Goal: Task Accomplishment & Management: Complete application form

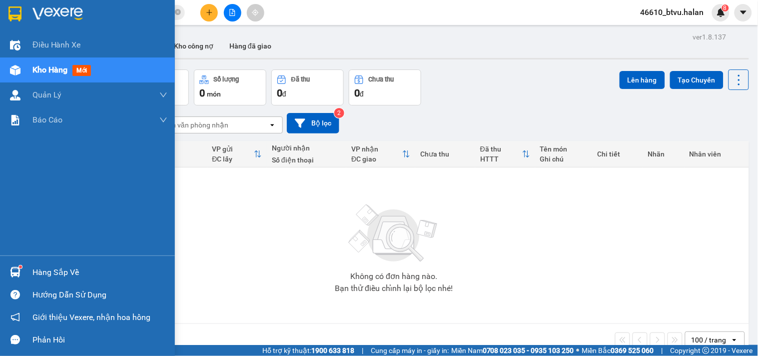
click at [21, 265] on div at bounding box center [14, 271] width 17 height 17
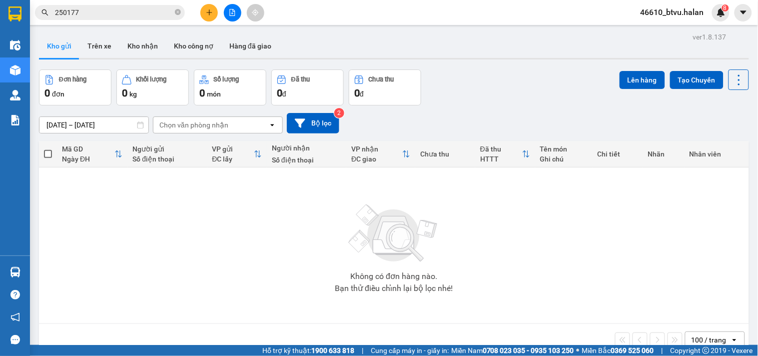
click at [547, 210] on section "Kết quả tìm kiếm ( 219 ) Bộ lọc Mã ĐH Trạng thái Món hàng Thu hộ Tổng cước Chưa…" at bounding box center [379, 178] width 758 height 356
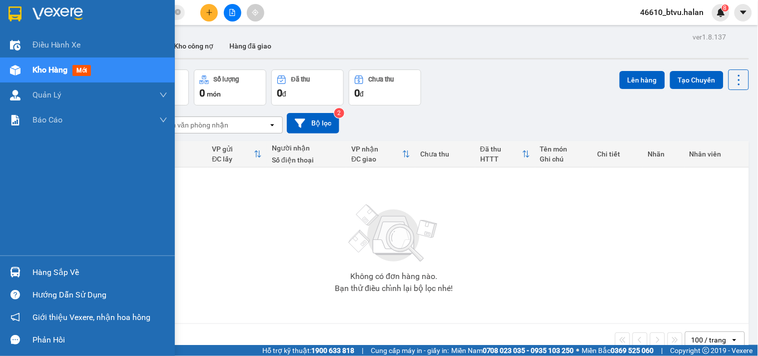
click at [25, 270] on div "Hàng sắp về" at bounding box center [87, 272] width 175 height 22
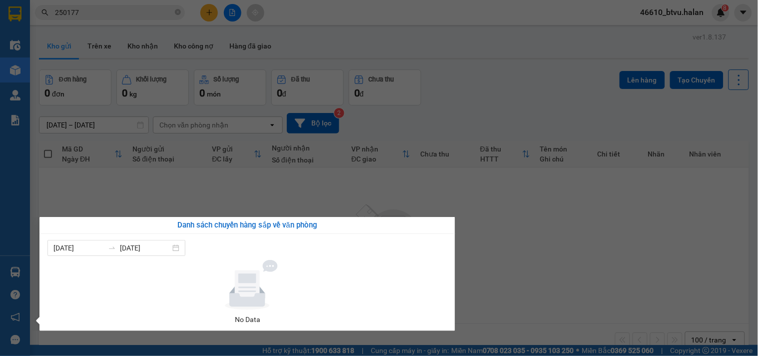
click at [550, 206] on section "Kết quả tìm kiếm ( 219 ) Bộ lọc Mã ĐH Trạng thái Món hàng Thu hộ Tổng cước Chưa…" at bounding box center [379, 178] width 758 height 356
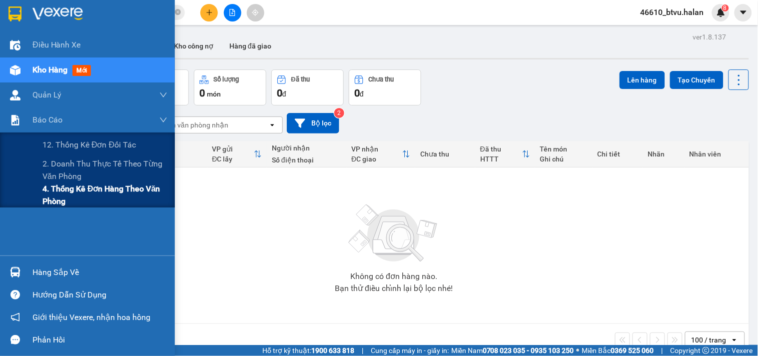
click at [105, 205] on span "4. Thống kê đơn hàng theo văn phòng" at bounding box center [104, 194] width 125 height 25
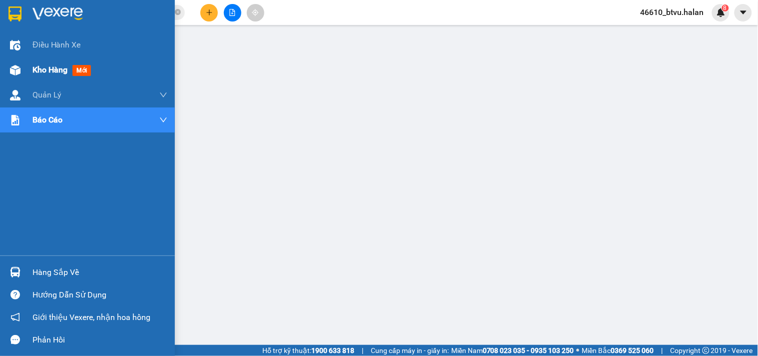
click at [17, 68] on img at bounding box center [15, 70] width 10 height 10
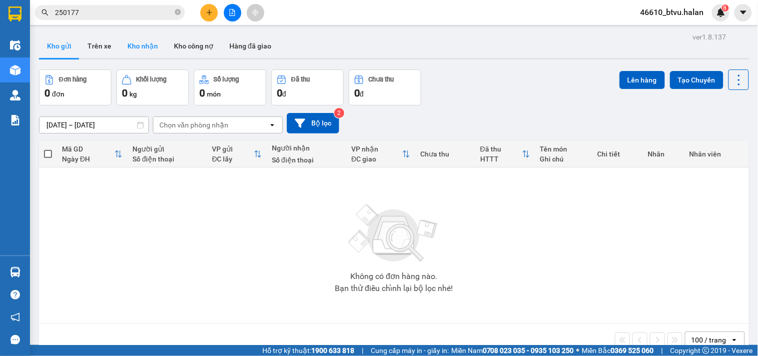
click at [129, 42] on button "Kho nhận" at bounding box center [142, 46] width 46 height 24
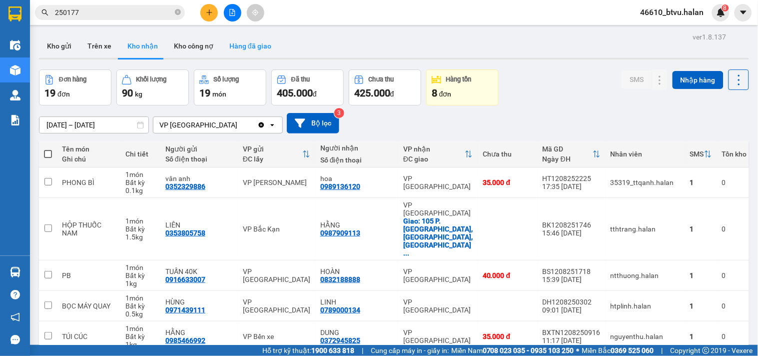
click at [269, 43] on button "Hàng đã giao" at bounding box center [250, 46] width 58 height 24
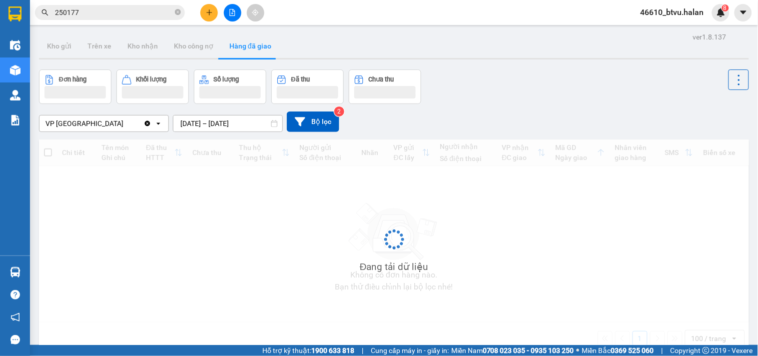
click at [219, 128] on div "ver 1.8.137 Kho gửi Trên xe Kho nhận Kho công nợ Hàng đã giao Đơn hàng Khối lượ…" at bounding box center [394, 208] width 718 height 356
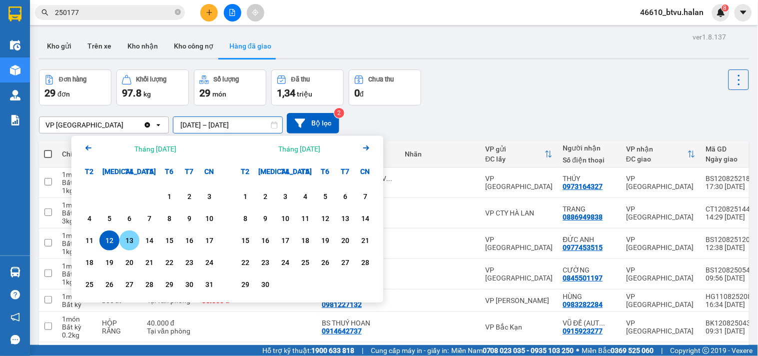
click at [114, 241] on div "12" at bounding box center [109, 240] width 14 height 12
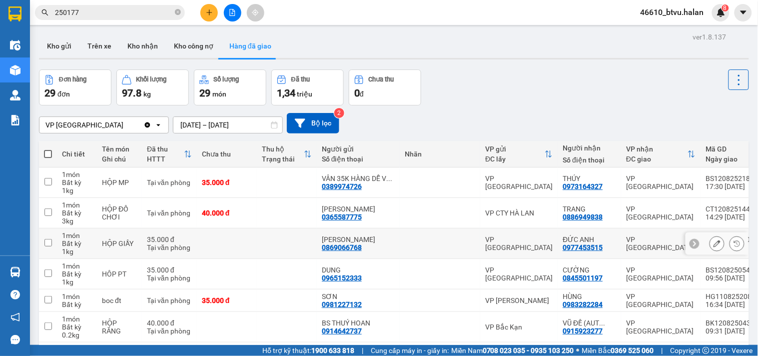
type input "[DATE] – [DATE]"
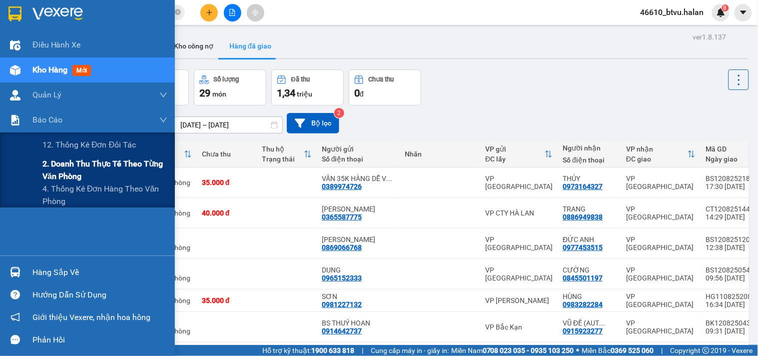
click at [81, 175] on span "2. Doanh thu thực tế theo từng văn phòng" at bounding box center [104, 169] width 125 height 25
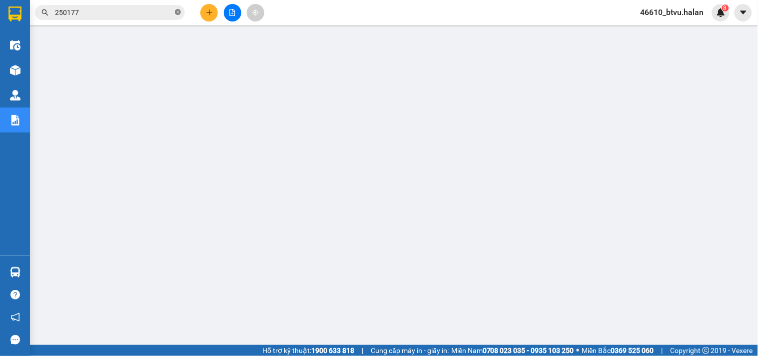
click at [178, 9] on icon "close-circle" at bounding box center [178, 12] width 6 height 6
paste input "HG1208250450"
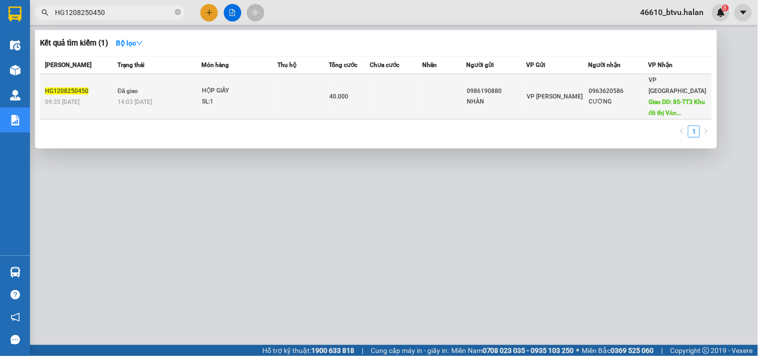
type input "HG1208250450"
click at [217, 90] on div "HỘP GIẤY" at bounding box center [239, 90] width 75 height 11
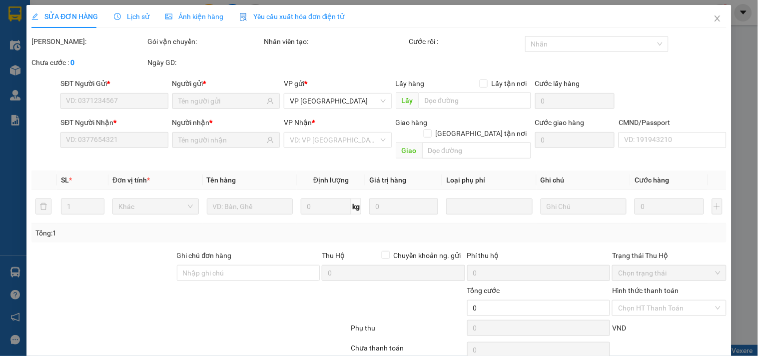
type input "0986190880"
type input "NHÀN"
type input "0963620586"
type input "CƯỜNG"
type input "85-TT3 Khu đô thị [GEOGRAPHIC_DATA], [GEOGRAPHIC_DATA], [GEOGRAPHIC_DATA], [GEO…"
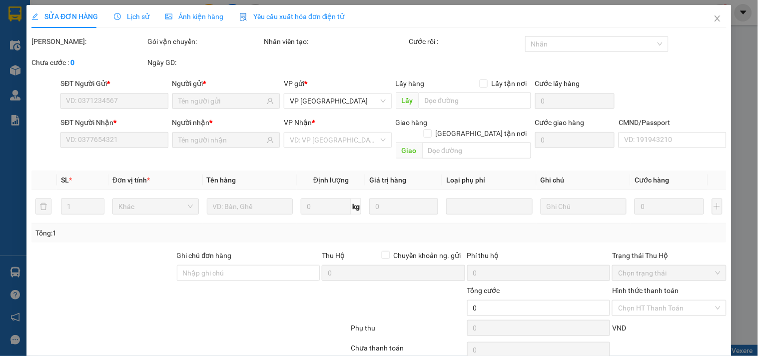
type input "kh ra vp nhận"
type input "40.000"
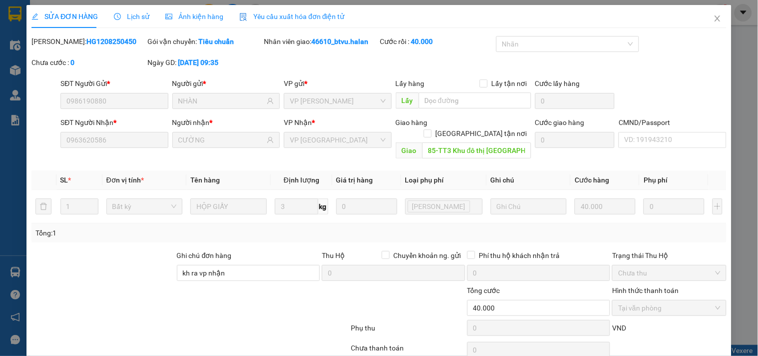
click at [131, 14] on span "Lịch sử" at bounding box center [131, 16] width 35 height 8
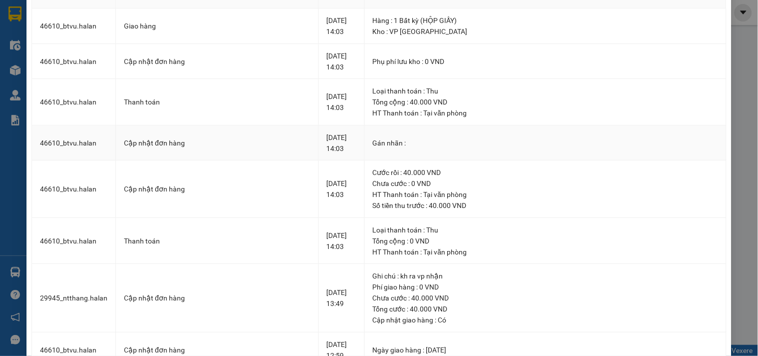
scroll to position [166, 0]
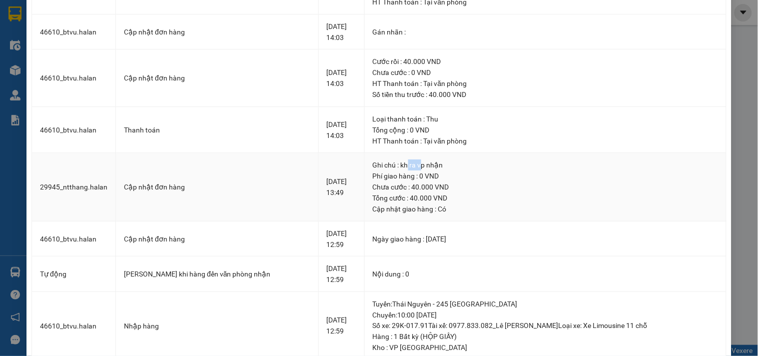
drag, startPoint x: 410, startPoint y: 163, endPoint x: 421, endPoint y: 162, distance: 11.5
click at [421, 162] on div "Ghi chú : kh ra vp nhận" at bounding box center [545, 164] width 345 height 11
click at [422, 162] on div "Ghi chú : kh ra vp nhận" at bounding box center [545, 164] width 345 height 11
drag, startPoint x: 76, startPoint y: 186, endPoint x: 105, endPoint y: 185, distance: 29.5
click at [105, 185] on td "29945_ntthang.halan" at bounding box center [74, 187] width 84 height 68
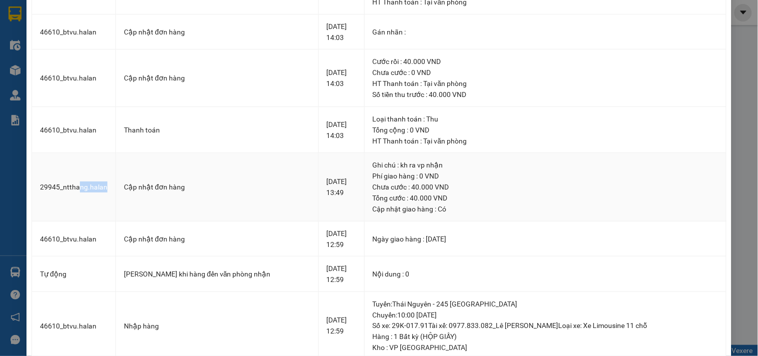
click at [105, 185] on td "29945_ntthang.halan" at bounding box center [74, 187] width 84 height 68
drag, startPoint x: 370, startPoint y: 181, endPoint x: 407, endPoint y: 180, distance: 37.0
click at [401, 180] on td "Ghi chú : kh ra vp nhận Phí giao hàng : 0 VND Chưa cước : 40.000 VND Tổng cước …" at bounding box center [546, 187] width 362 height 68
click at [417, 180] on div "Phí giao hàng : 0 VND" at bounding box center [545, 175] width 345 height 11
click at [443, 189] on div "Chưa cước : 40.000 VND" at bounding box center [545, 186] width 345 height 11
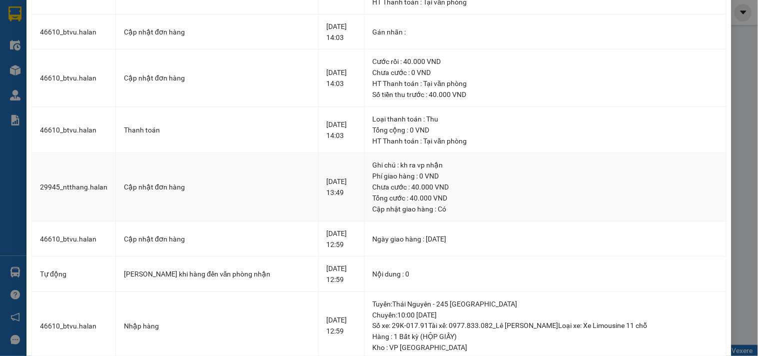
click at [451, 190] on div "Chưa cước : 40.000 VND" at bounding box center [545, 186] width 345 height 11
drag, startPoint x: 387, startPoint y: 178, endPoint x: 431, endPoint y: 179, distance: 44.0
click at [431, 179] on div "Phí giao hàng : 0 VND" at bounding box center [545, 175] width 345 height 11
click at [419, 185] on div "Chưa cước : 40.000 VND" at bounding box center [545, 186] width 345 height 11
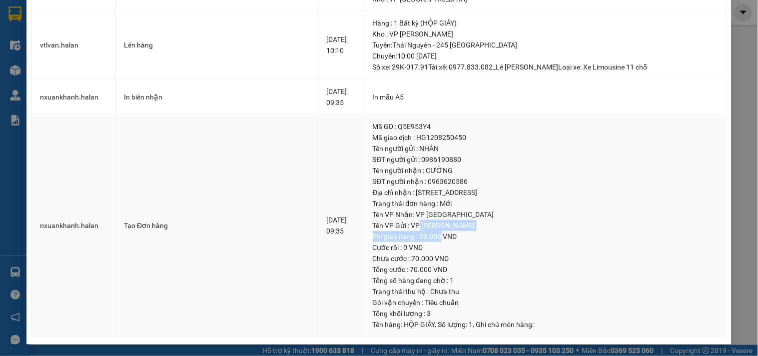
drag, startPoint x: 418, startPoint y: 230, endPoint x: 443, endPoint y: 234, distance: 24.8
click at [443, 234] on td "Mã GD : Q5E953Y4 Mã giao dịch : HG1208250450 Tên người gửi : NHÀN SĐT người gửi…" at bounding box center [546, 225] width 362 height 222
click at [444, 234] on div "Phí giao hàng : 30.000 VND" at bounding box center [545, 236] width 345 height 11
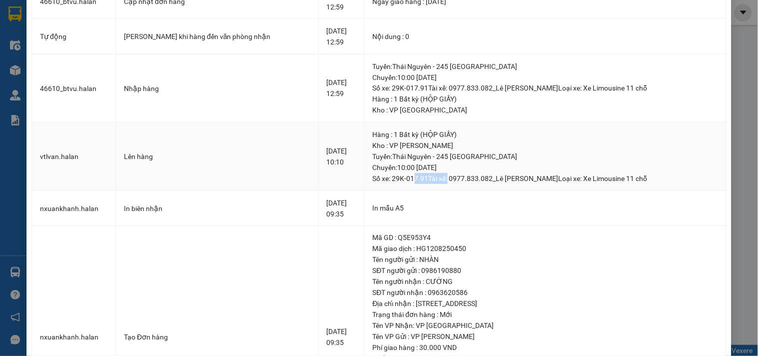
click at [455, 172] on div "[GEOGRAPHIC_DATA] : [GEOGRAPHIC_DATA] - 245 [GEOGRAPHIC_DATA]: 10:00 [DATE] Số …" at bounding box center [545, 167] width 345 height 33
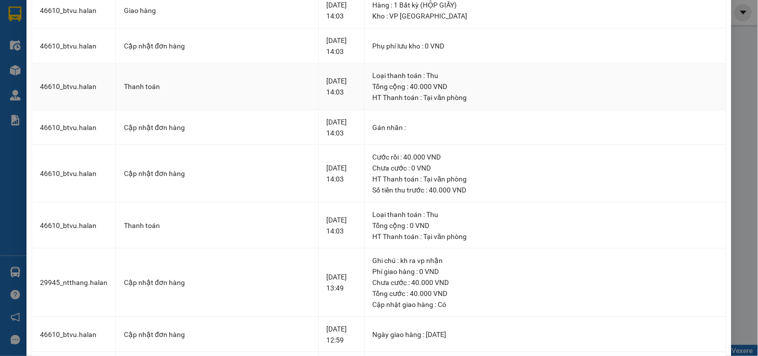
scroll to position [0, 0]
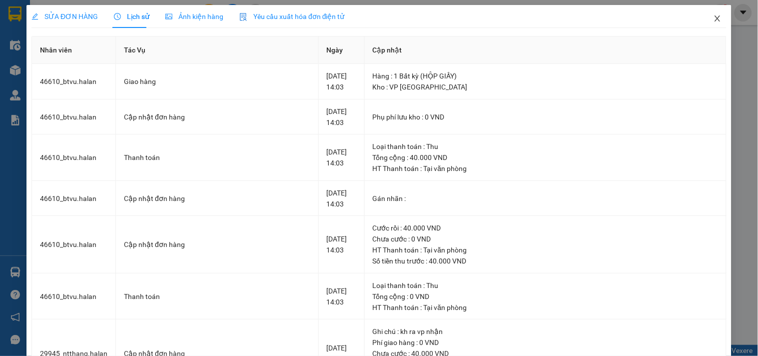
click at [713, 18] on icon "close" at bounding box center [717, 18] width 8 height 8
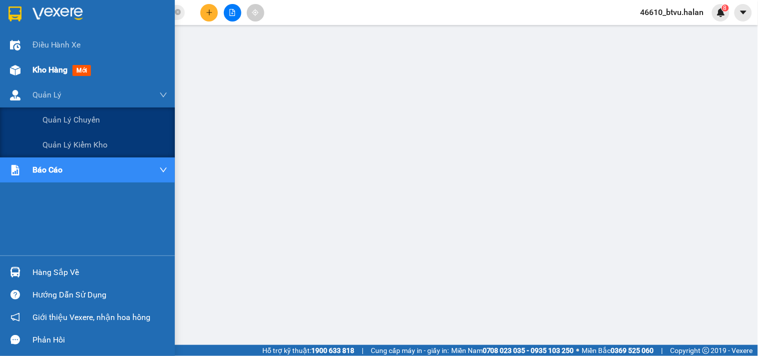
click at [32, 74] on span "Kho hàng" at bounding box center [49, 69] width 35 height 9
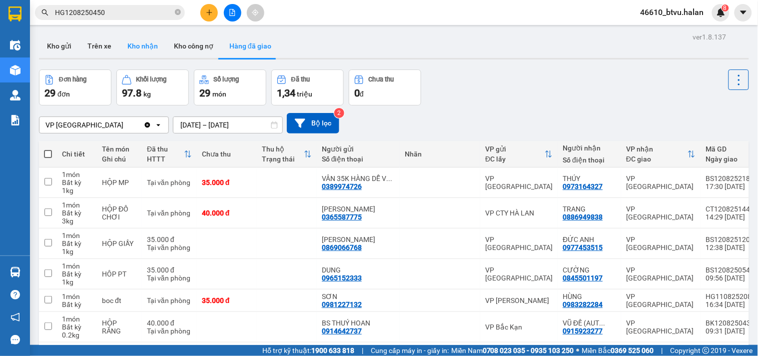
click at [128, 41] on button "Kho nhận" at bounding box center [142, 46] width 46 height 24
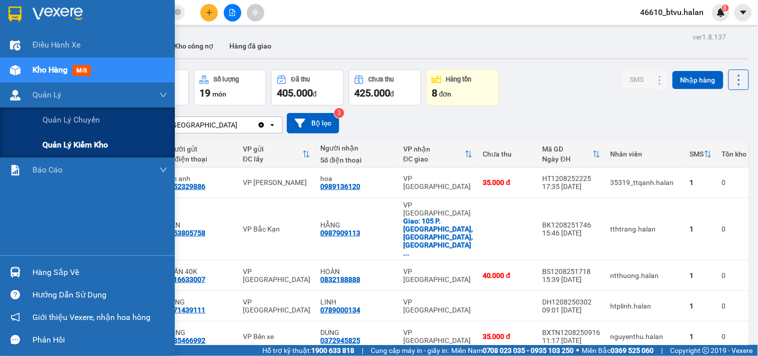
click at [68, 151] on span "Quản lý kiểm kho" at bounding box center [74, 144] width 65 height 12
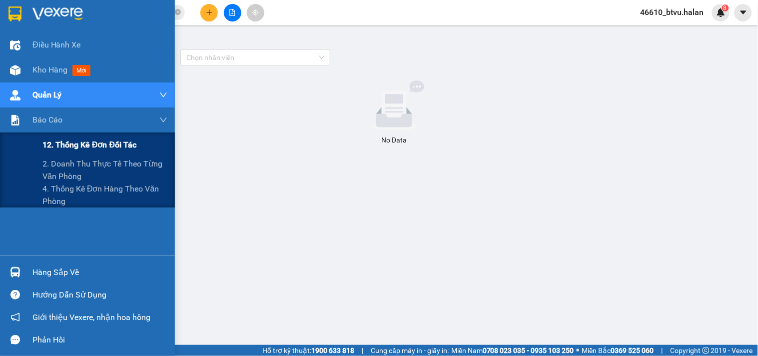
click at [62, 150] on span "12. Thống kê đơn đối tác" at bounding box center [89, 144] width 94 height 12
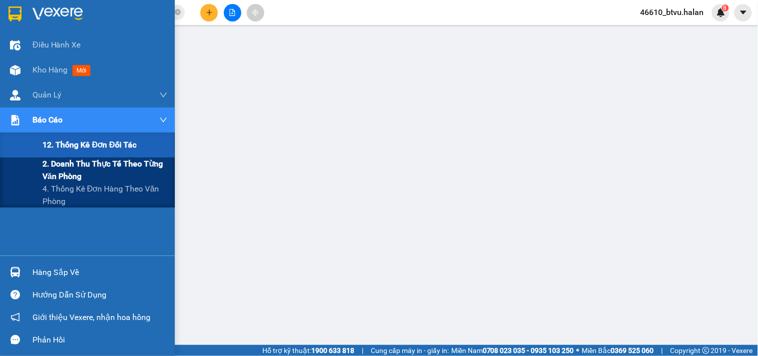
click at [58, 172] on span "2. Doanh thu thực tế theo từng văn phòng" at bounding box center [104, 169] width 125 height 25
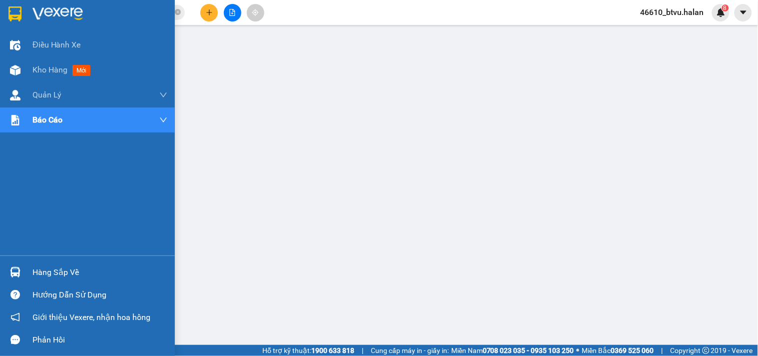
click at [53, 254] on div "Điều hành xe Kho hàng mới Quản [PERSON_NAME] lý chuyến Quản lý kiểm kho Báo cáo…" at bounding box center [87, 143] width 175 height 223
click at [55, 258] on div "Hàng sắp về Hướng dẫn sử dụng Giới thiệu Vexere, nhận hoa hồng Phản hồi" at bounding box center [87, 302] width 175 height 95
click at [58, 262] on div "Hàng sắp về" at bounding box center [87, 272] width 175 height 22
click at [6, 76] on div at bounding box center [14, 69] width 17 height 17
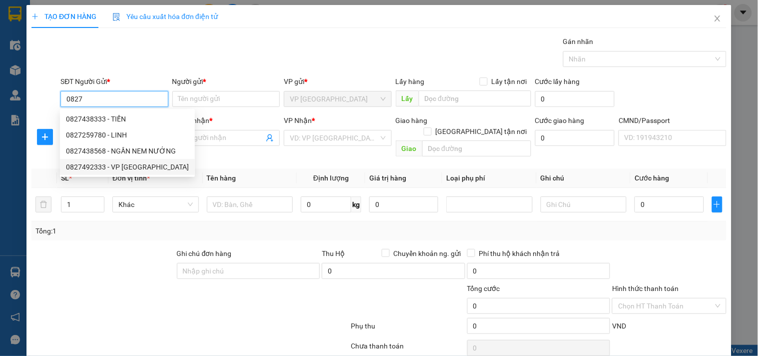
click at [117, 163] on div "0827492333 - VP [GEOGRAPHIC_DATA]" at bounding box center [127, 166] width 123 height 11
type input "0827492333"
type input "VP [GEOGRAPHIC_DATA]"
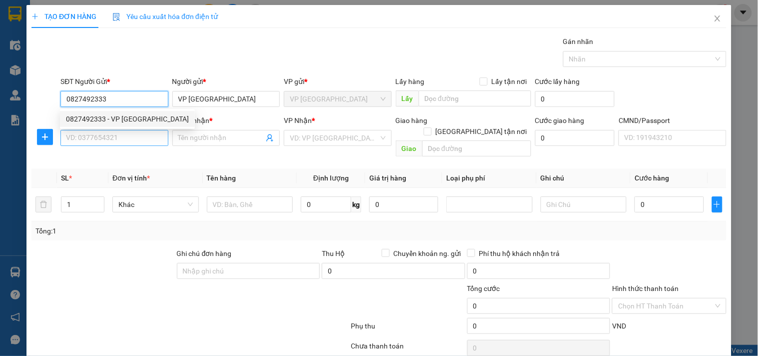
type input "0827492333"
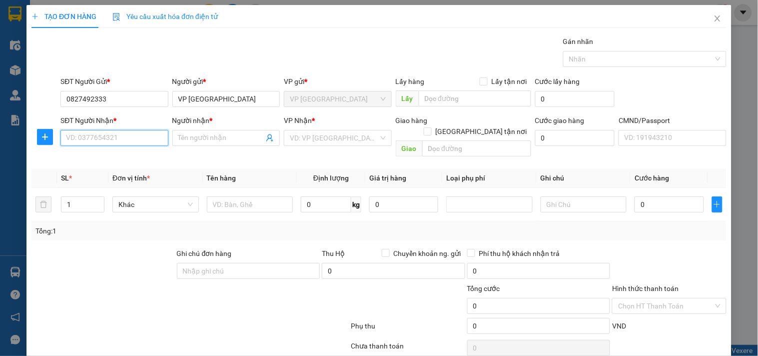
click at [117, 146] on input "SĐT Người Nhận *" at bounding box center [113, 138] width 107 height 16
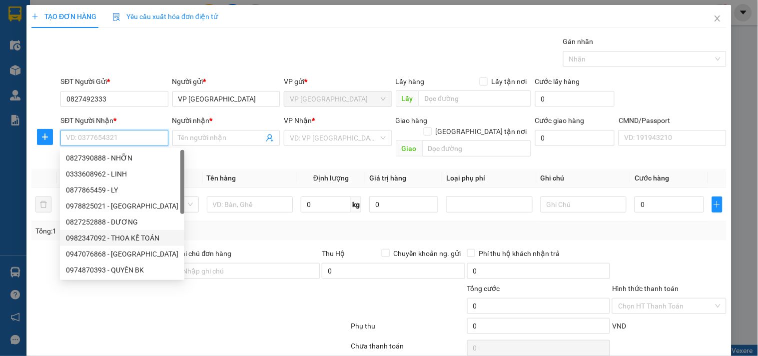
drag, startPoint x: 138, startPoint y: 237, endPoint x: 144, endPoint y: 234, distance: 6.7
click at [138, 237] on div "0982347092 - THOA KẾ TOÁN" at bounding box center [122, 237] width 112 height 11
type input "0982347092"
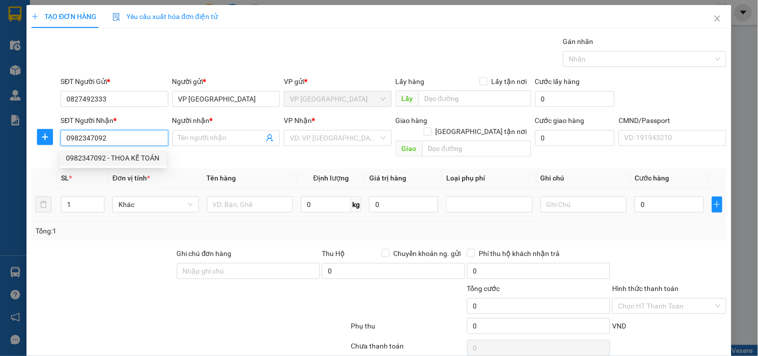
type input "THOA KẾ TOÁN"
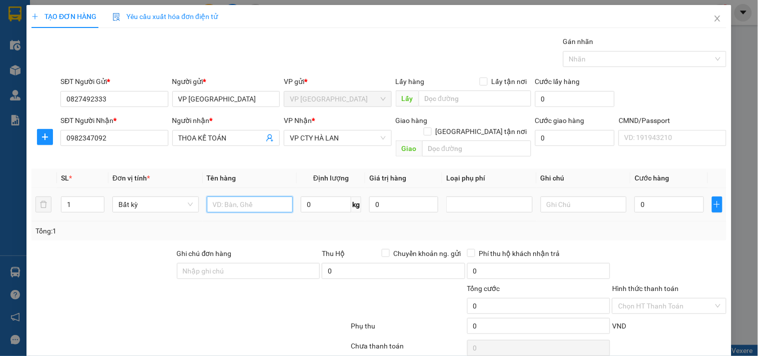
click at [254, 196] on input "text" at bounding box center [250, 204] width 86 height 16
type input "PB BC 12/8"
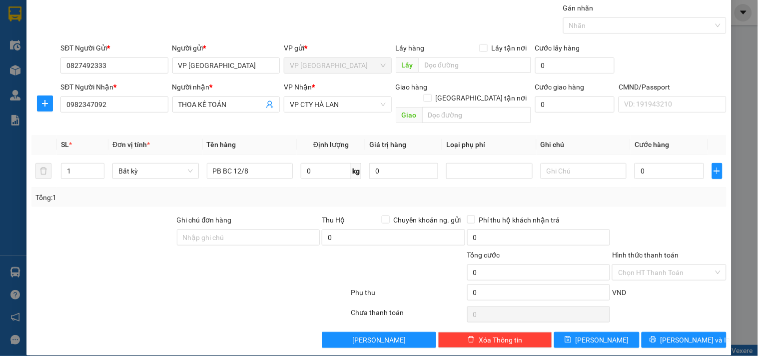
click at [647, 249] on div "Hình thức thanh toán" at bounding box center [669, 256] width 114 height 15
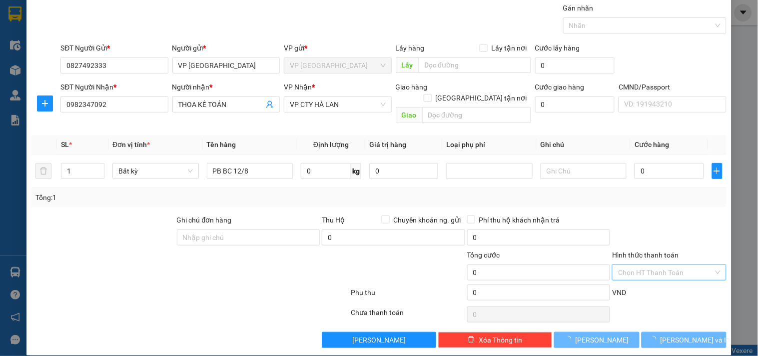
click at [644, 250] on div "Hình thức thanh toán" at bounding box center [669, 256] width 114 height 15
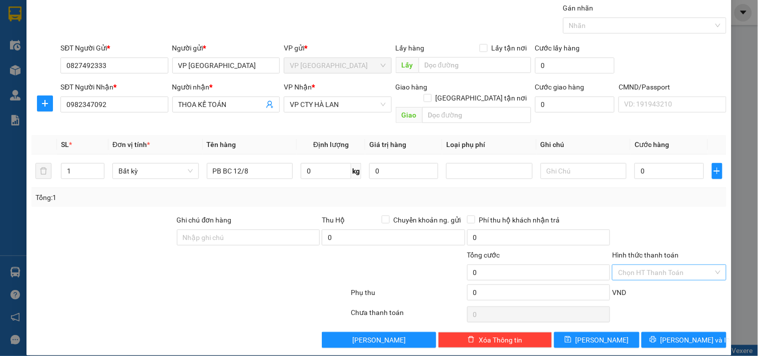
click at [641, 264] on div "Chọn HT Thanh Toán" at bounding box center [669, 272] width 114 height 16
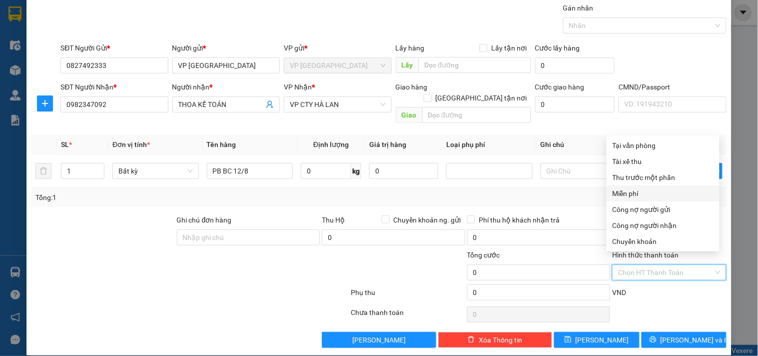
click at [636, 186] on div "Miễn phí" at bounding box center [662, 193] width 113 height 16
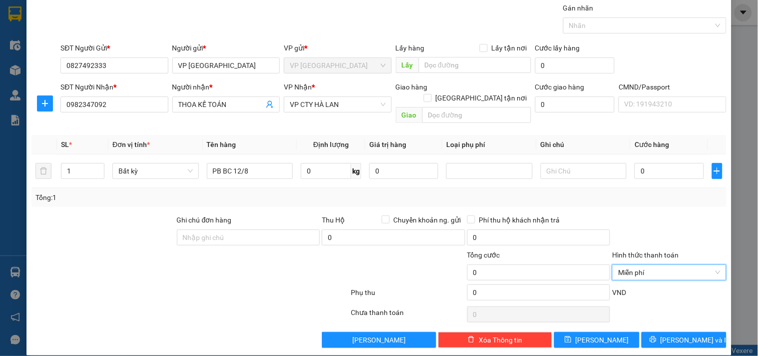
click at [675, 311] on div at bounding box center [669, 314] width 116 height 20
click at [677, 334] on span "[PERSON_NAME] và In" at bounding box center [695, 339] width 70 height 11
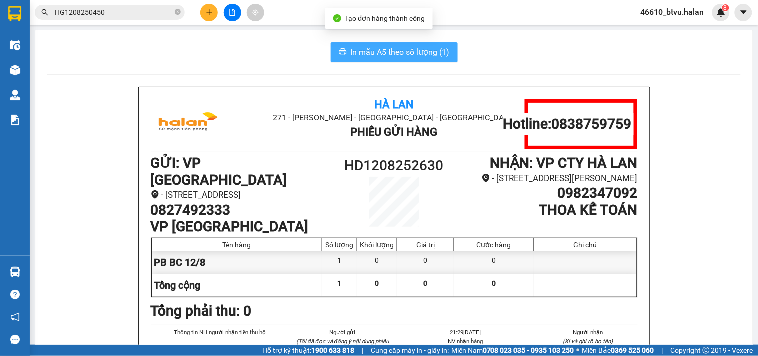
click at [376, 59] on button "In mẫu A5 theo số lượng (1)" at bounding box center [394, 52] width 127 height 20
